Goal: Task Accomplishment & Management: Manage account settings

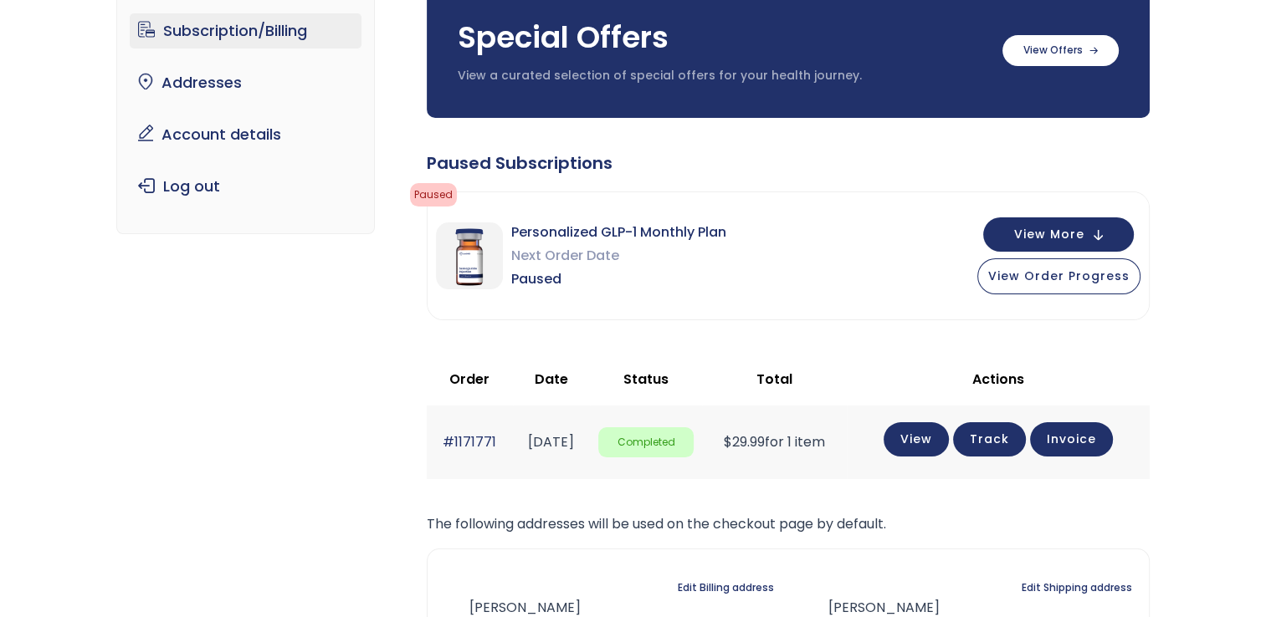
scroll to position [144, 0]
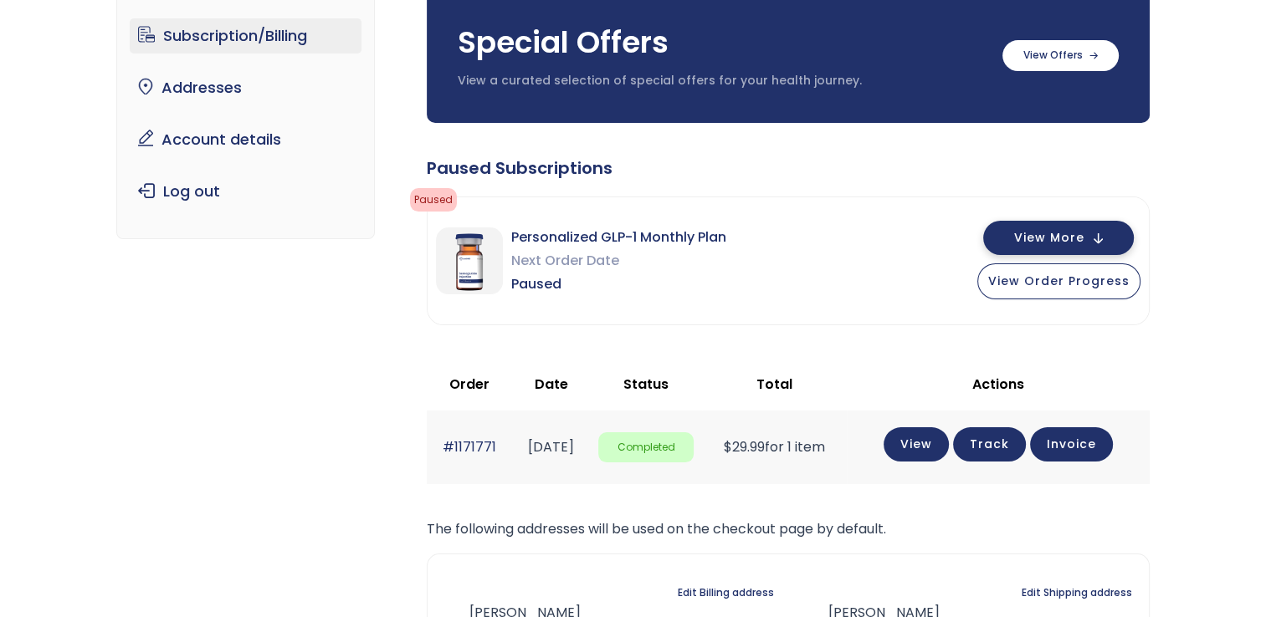
click at [1047, 243] on span "View More" at bounding box center [1049, 238] width 70 height 11
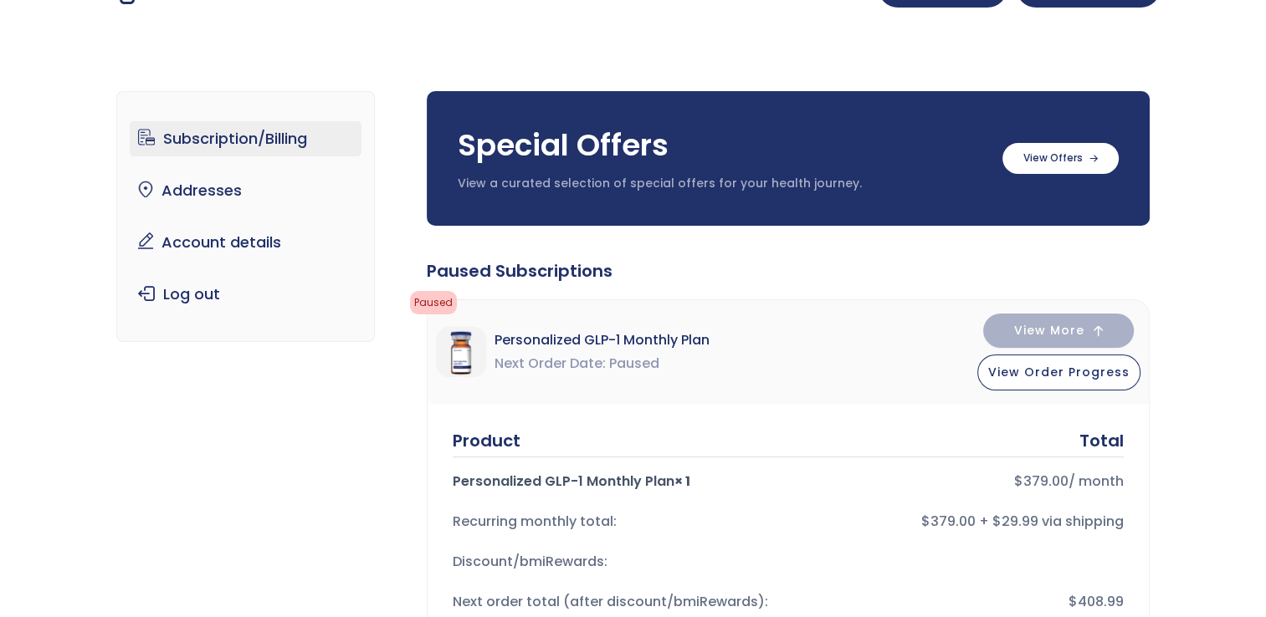
scroll to position [0, 0]
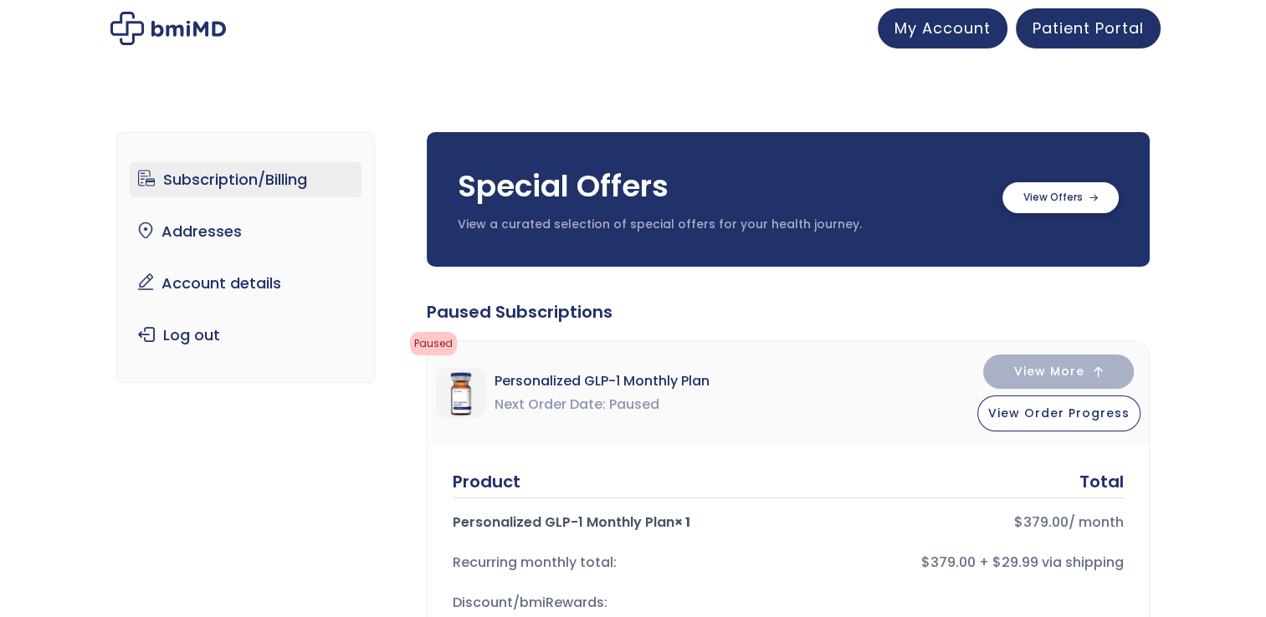
click at [1067, 205] on label at bounding box center [1060, 197] width 116 height 31
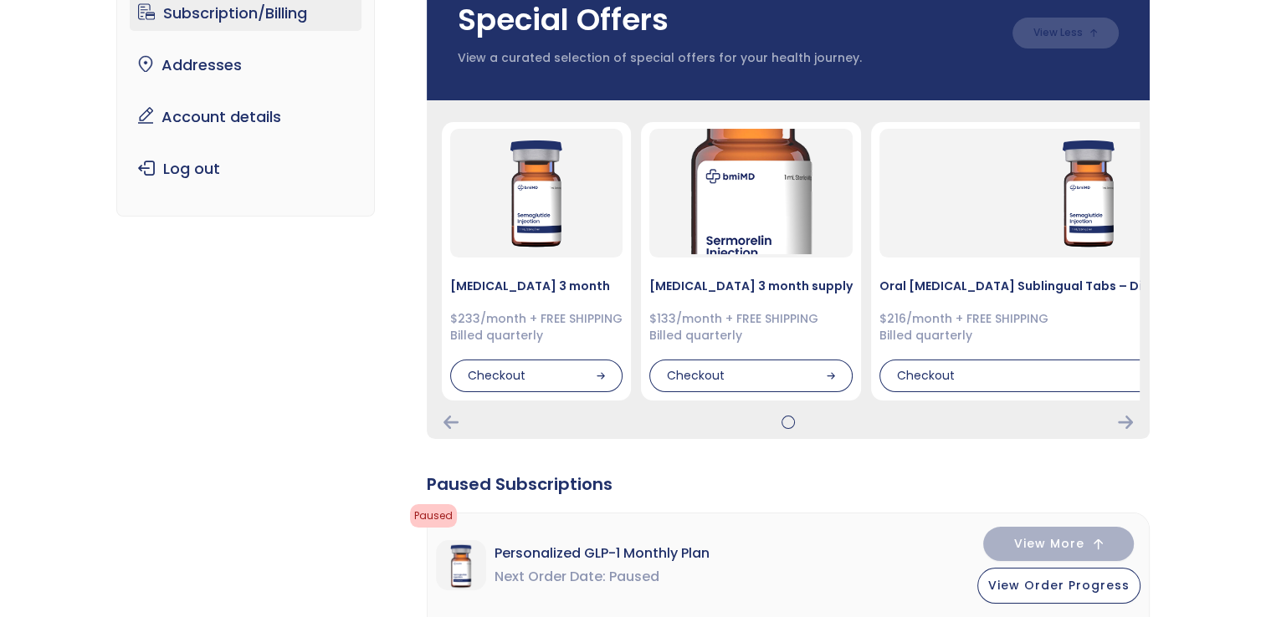
scroll to position [20, 0]
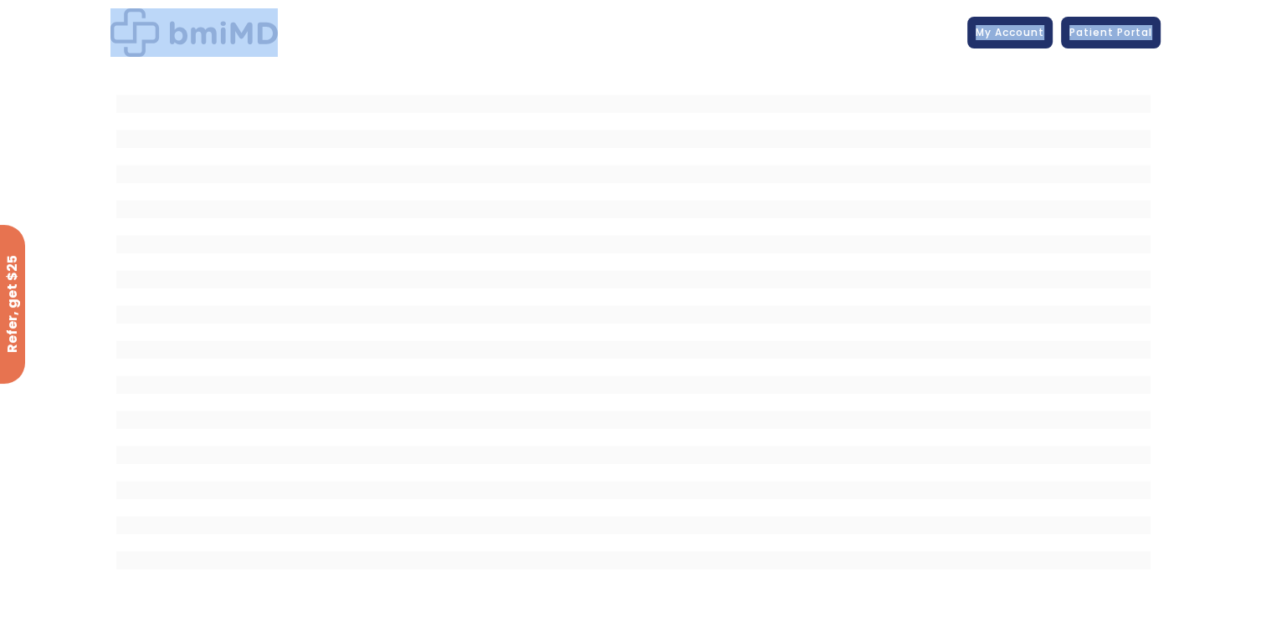
drag, startPoint x: 1237, startPoint y: 226, endPoint x: 1142, endPoint y: 3, distance: 242.8
click at [1142, 3] on div "JOIN 50k+ MEMBERS IN REACHING THEIR WEIGHT LOSS GOALS .path{fill:none;stroke:#3…" at bounding box center [633, 520] width 1266 height 1040
click at [1009, 33] on span "My Account" at bounding box center [1009, 30] width 69 height 14
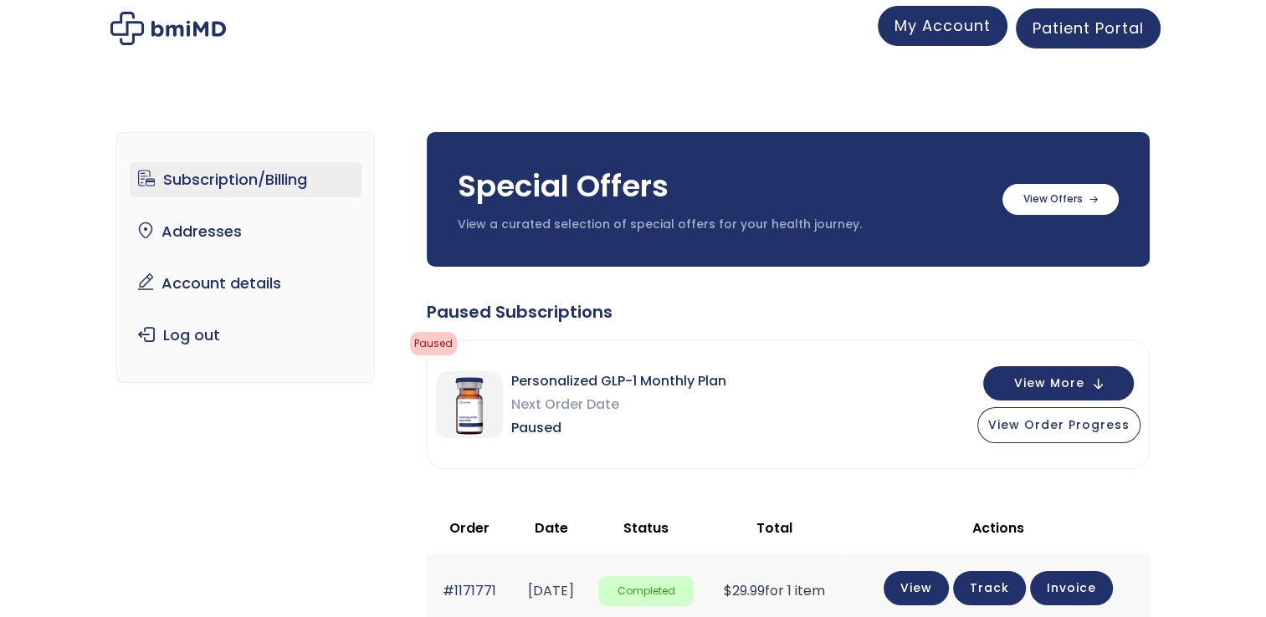
click at [967, 31] on span "My Account" at bounding box center [942, 25] width 96 height 21
click at [1093, 381] on button "View More" at bounding box center [1058, 382] width 151 height 34
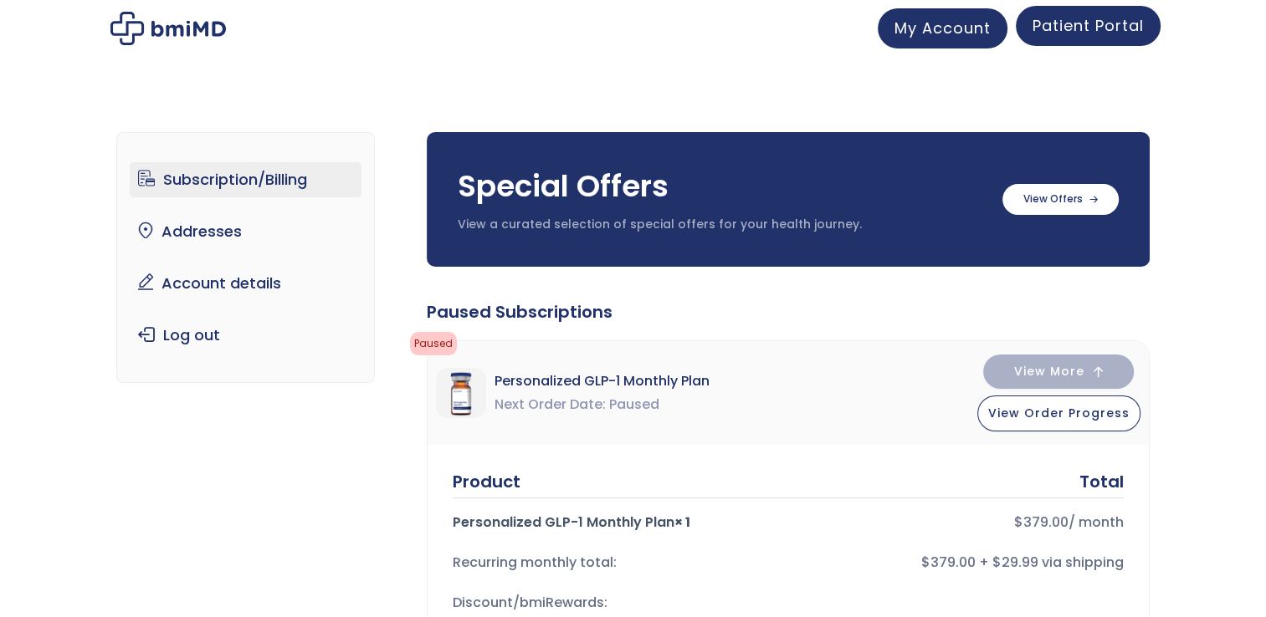
click at [1101, 36] on link "Patient Portal" at bounding box center [1088, 26] width 145 height 40
